Goal: Find specific page/section: Find specific page/section

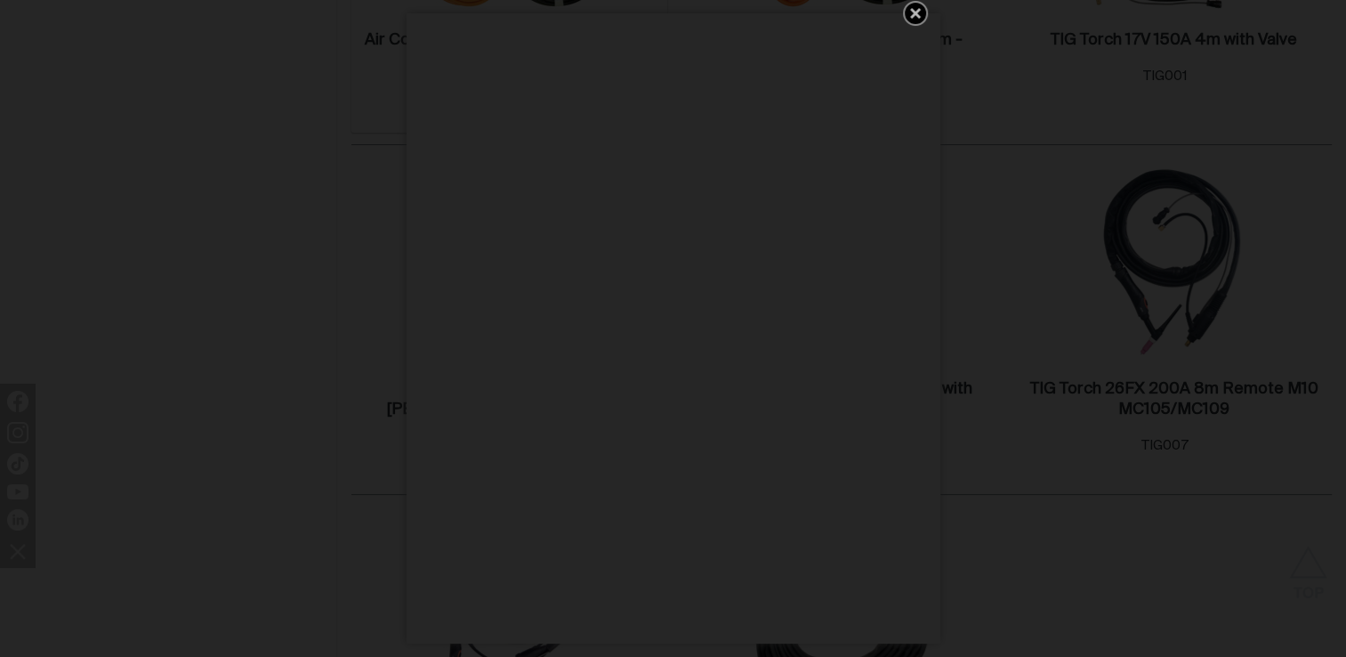
scroll to position [712, 0]
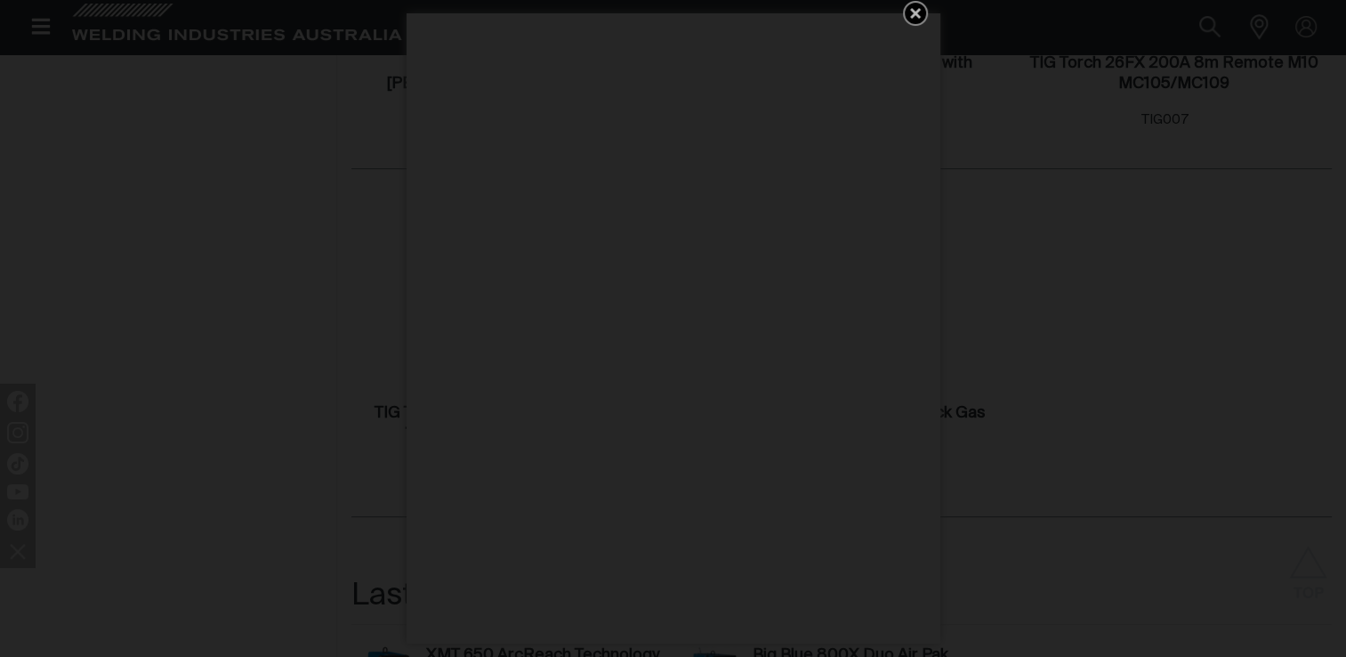
drag, startPoint x: 910, startPoint y: 11, endPoint x: 726, endPoint y: 264, distance: 313.4
click at [909, 11] on icon "Get 5 WIA Welding Guides Free!" at bounding box center [915, 13] width 21 height 21
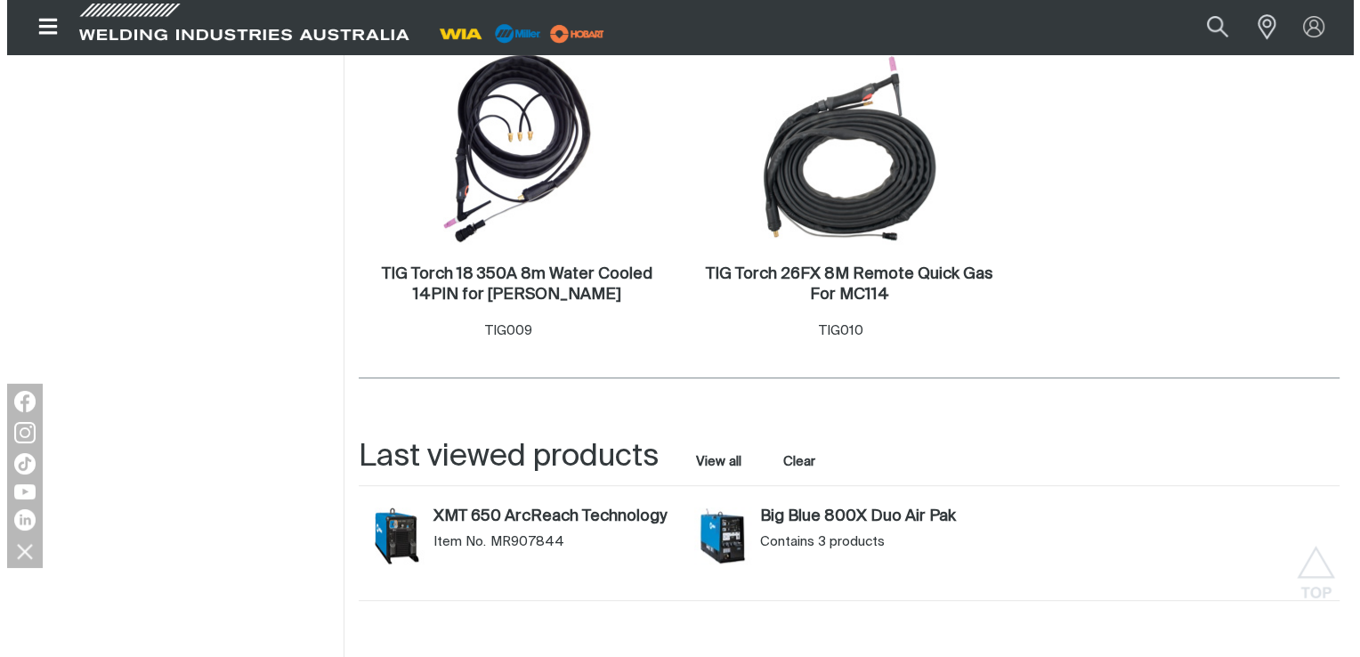
scroll to position [534, 0]
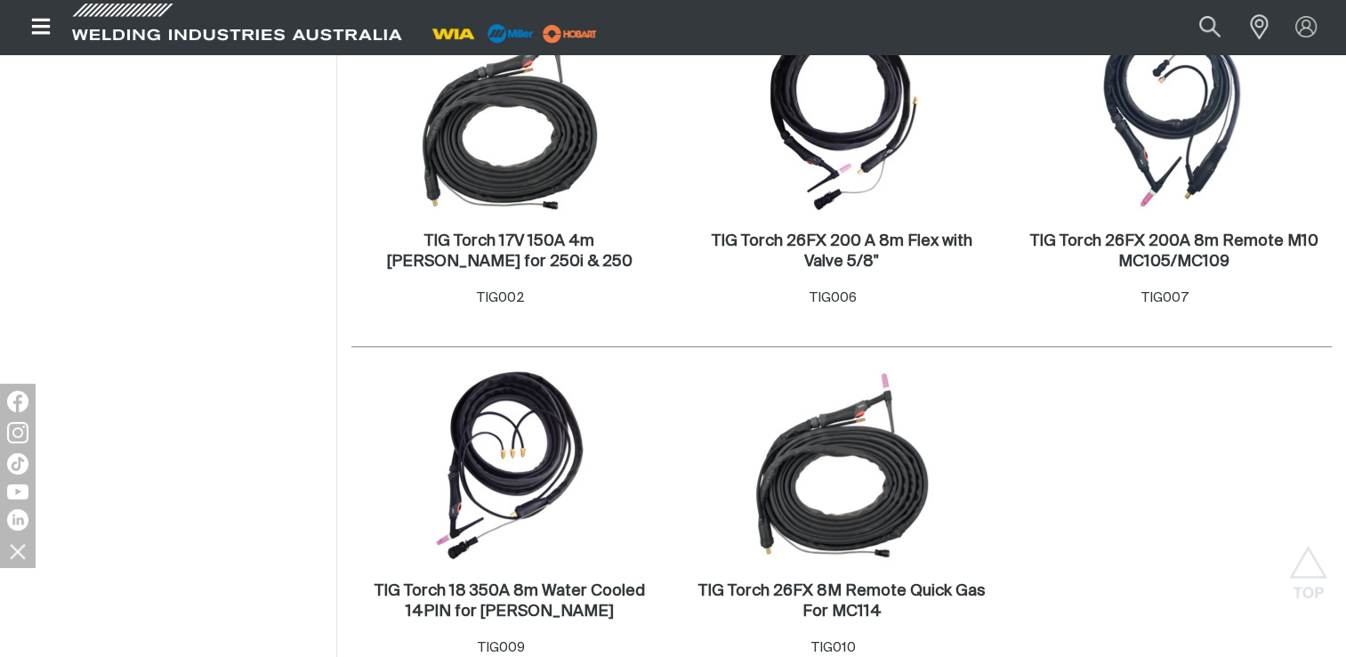
click at [40, 26] on icon "Open top menu" at bounding box center [40, 27] width 19 height 16
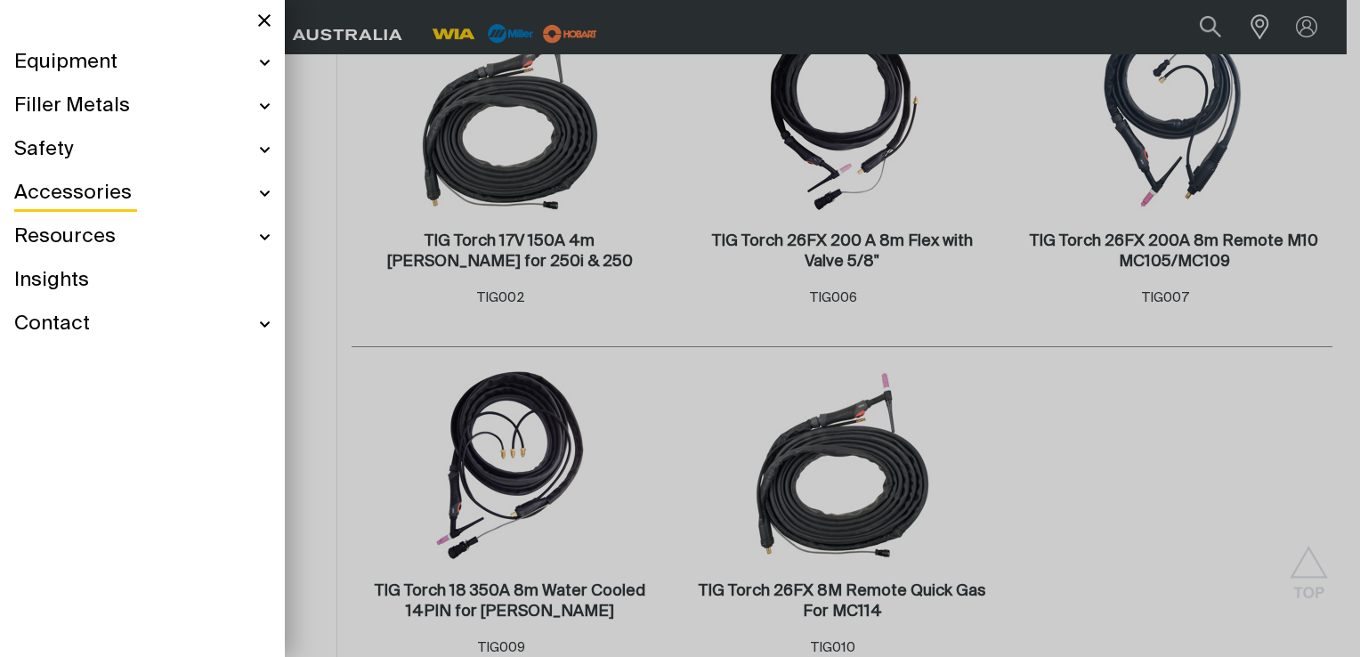
click at [87, 61] on span "Equipment" at bounding box center [65, 63] width 103 height 26
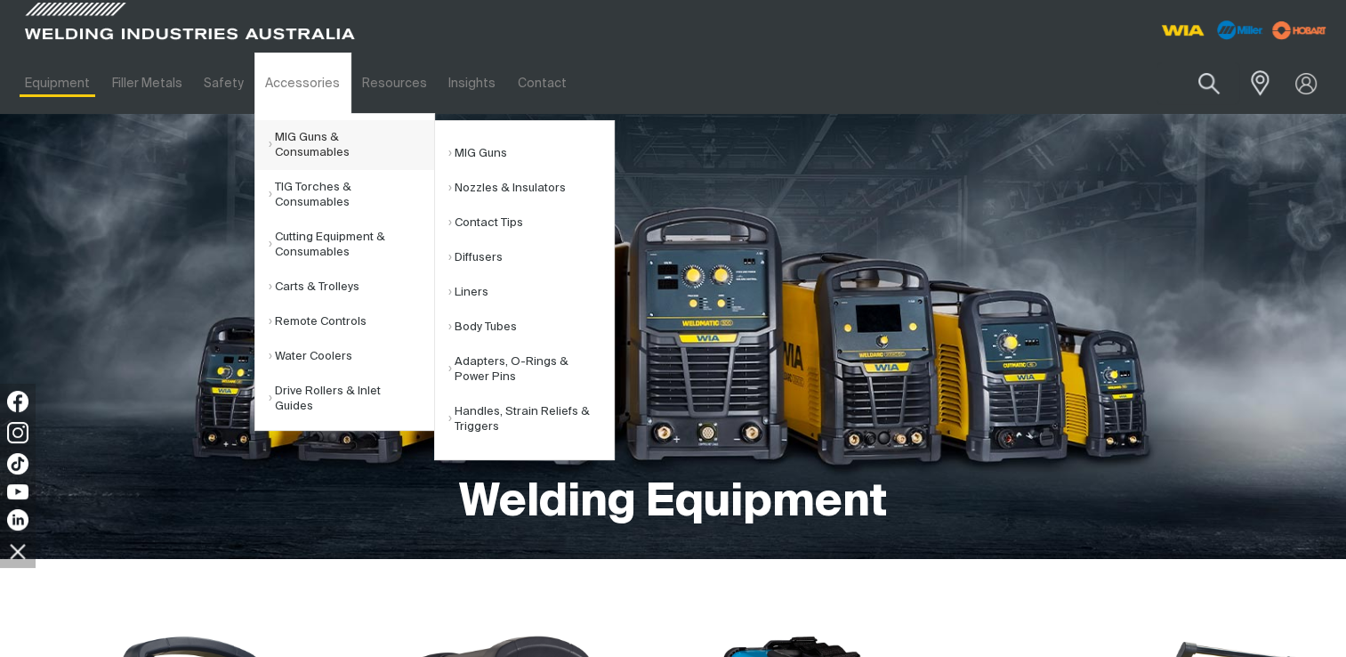
click at [301, 136] on link "MIG Guns & Consumables" at bounding box center [352, 145] width 166 height 50
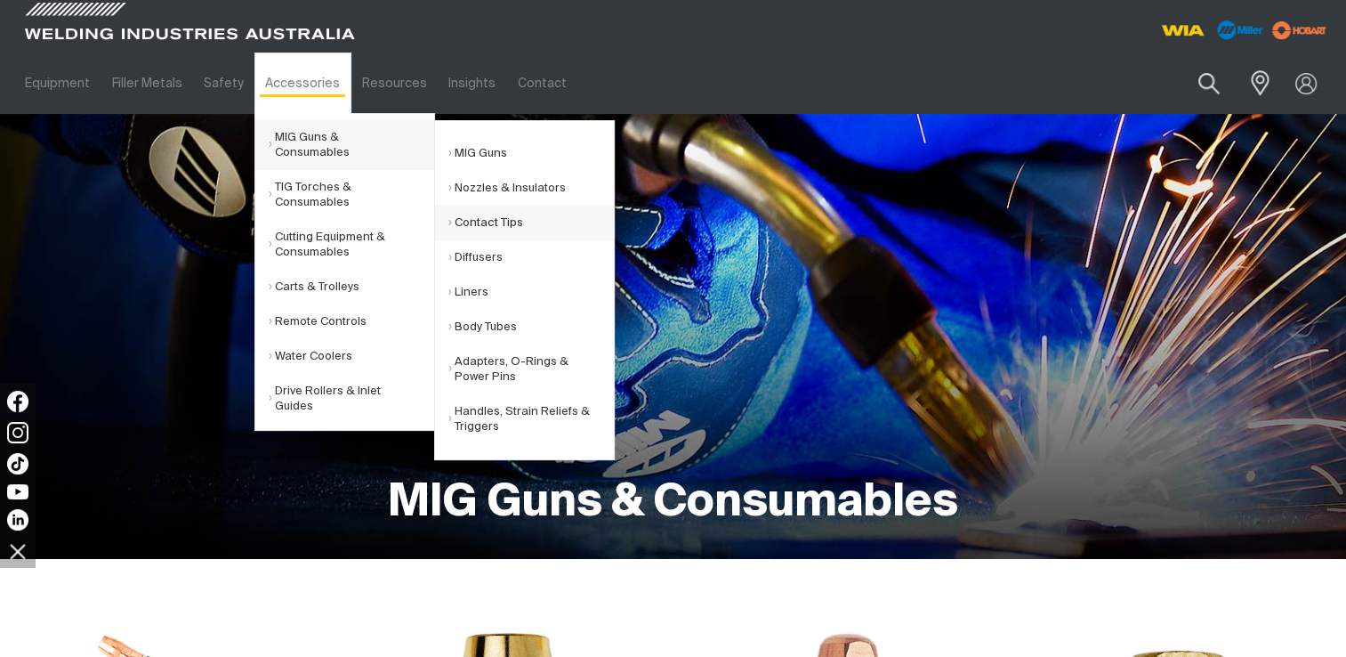
click at [545, 221] on link "Contact Tips" at bounding box center [531, 223] width 166 height 35
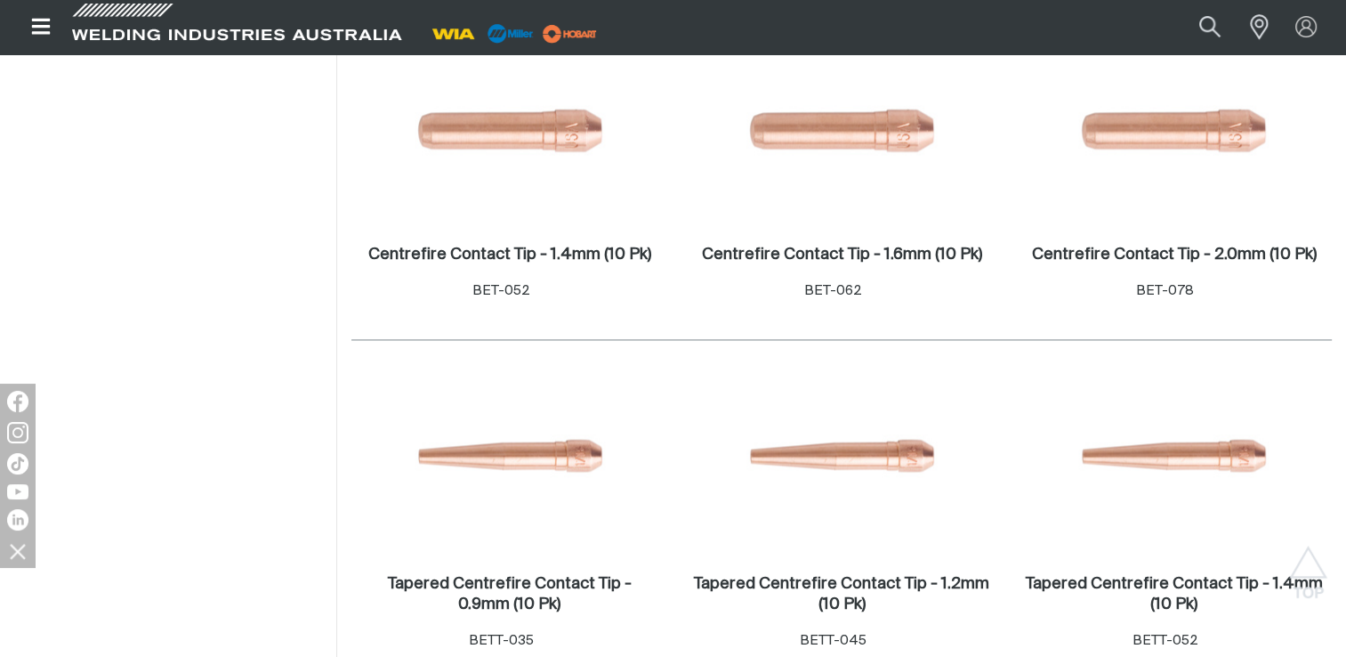
scroll to position [2936, 0]
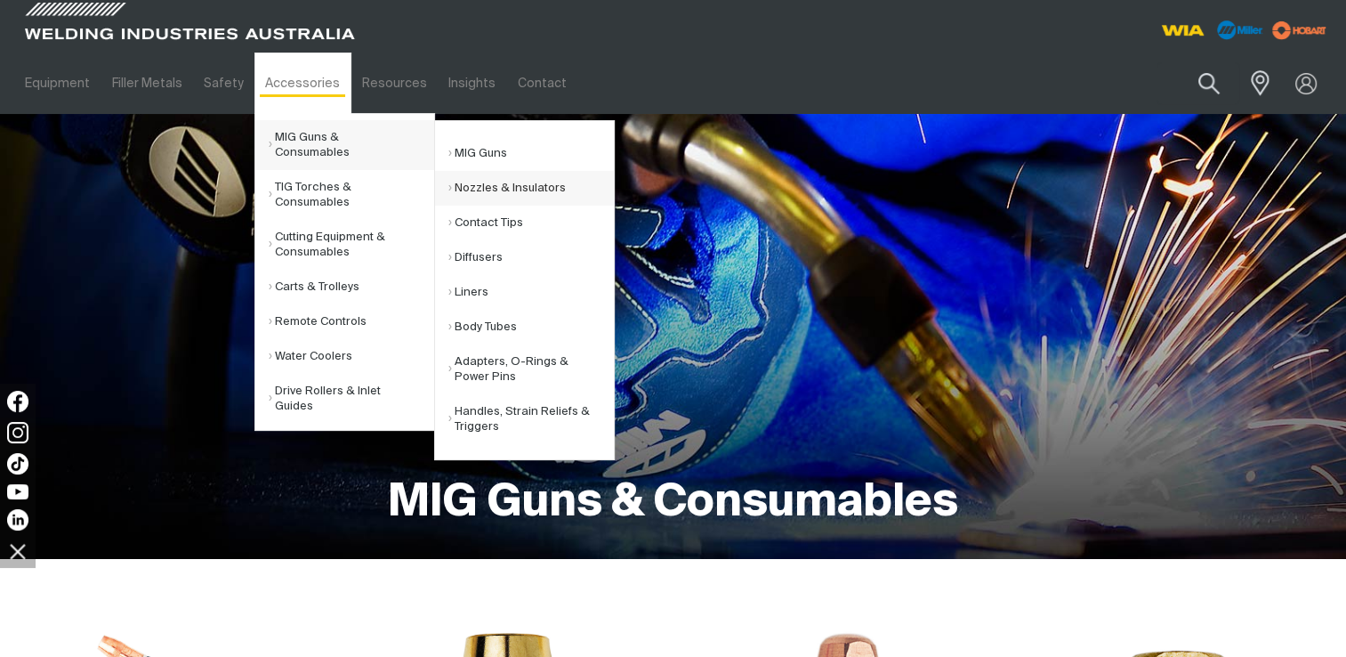
click at [534, 190] on link "Nozzles & Insulators" at bounding box center [531, 188] width 166 height 35
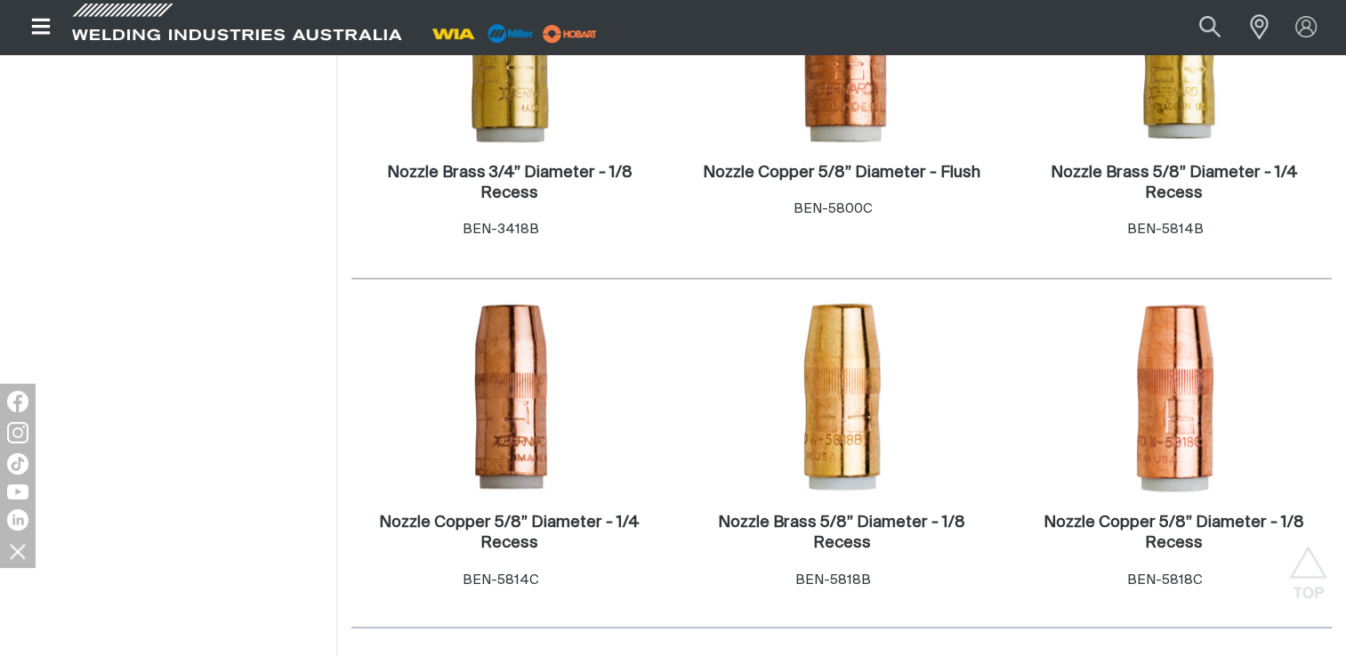
scroll to position [2936, 0]
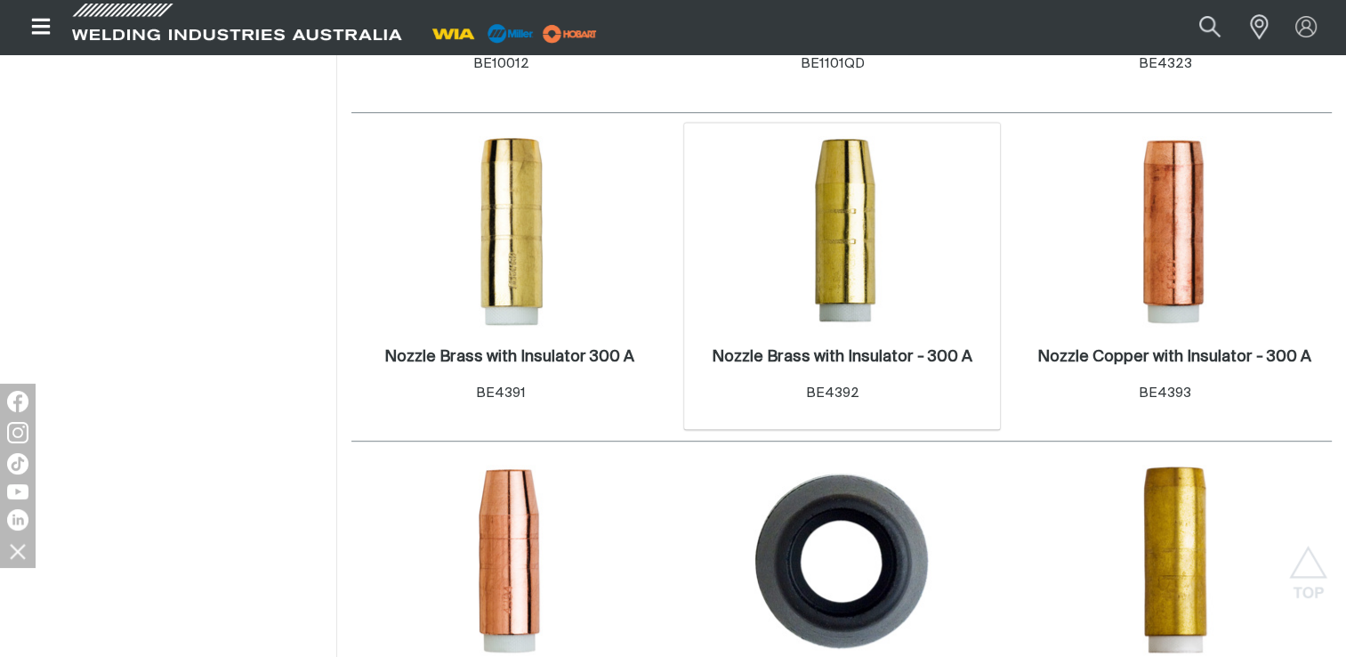
scroll to position [712, 0]
